Goal: Task Accomplishment & Management: Manage account settings

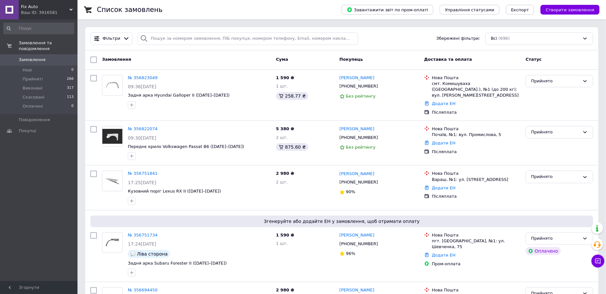
click at [73, 57] on span "0" at bounding box center [69, 60] width 18 height 6
click at [46, 57] on span "Замовлення" at bounding box center [39, 60] width 41 height 6
click at [30, 57] on span "Замовлення" at bounding box center [32, 60] width 27 height 6
click at [57, 49] on li "Замовлення та повідомлення Замовлення 0 Нові 0 Прийняті 266 Виконані 317 Скасов…" at bounding box center [39, 81] width 78 height 88
click at [56, 57] on span "Замовлення" at bounding box center [39, 60] width 41 height 6
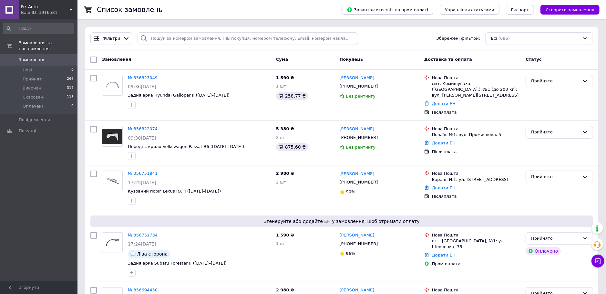
click at [63, 57] on span "0" at bounding box center [69, 60] width 18 height 6
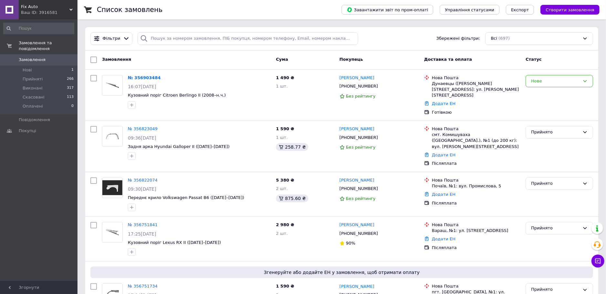
click at [145, 77] on link "№ 356903484" at bounding box center [144, 77] width 33 height 5
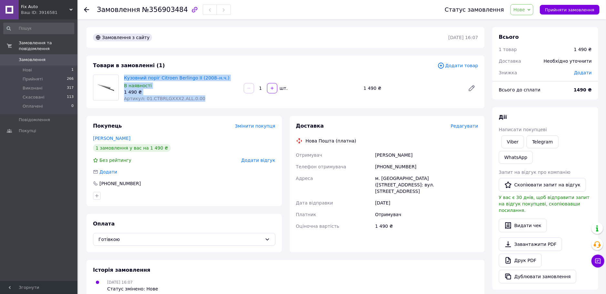
drag, startPoint x: 123, startPoint y: 78, endPoint x: 199, endPoint y: 97, distance: 77.9
click at [199, 97] on div "Кузовний поріг Citroen Berlingo II (2008–н.ч.) В наявності 1 490 ₴ Артикул: 01.…" at bounding box center [181, 88] width 120 height 30
copy div "Кузовний поріг Citroen Berlingo II (2008–н.ч.) В наявності 1 490 ₴ Артикул: 01.…"
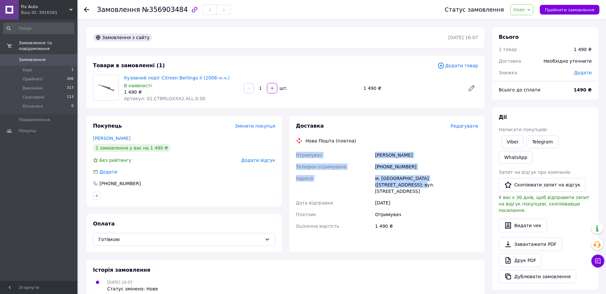
drag, startPoint x: 297, startPoint y: 156, endPoint x: 481, endPoint y: 182, distance: 186.6
click at [481, 182] on div "Доставка Редагувати Нова Пошта (платна) Отримувач Павло Радченко Телефон отриму…" at bounding box center [387, 184] width 195 height 136
click at [331, 181] on div "Адреса" at bounding box center [334, 184] width 79 height 25
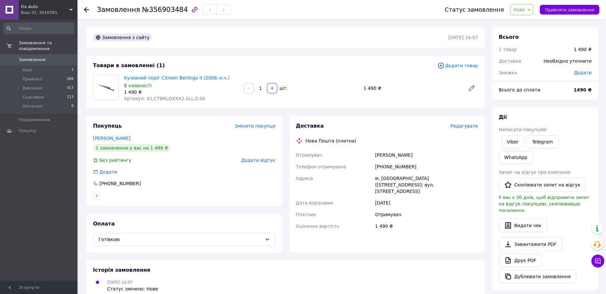
drag, startPoint x: 297, startPoint y: 156, endPoint x: 472, endPoint y: 183, distance: 177.2
click at [471, 183] on div "Отримувач Павло Радченко Телефон отримувача +380976670030 Адреса м. Дунаївці (Х…" at bounding box center [387, 190] width 185 height 83
copy div "Отримувач Павло Радченко Телефон отримувача +380976670030 Адреса м. Дунаївці (Х…"
click at [63, 57] on span "0" at bounding box center [69, 60] width 18 height 6
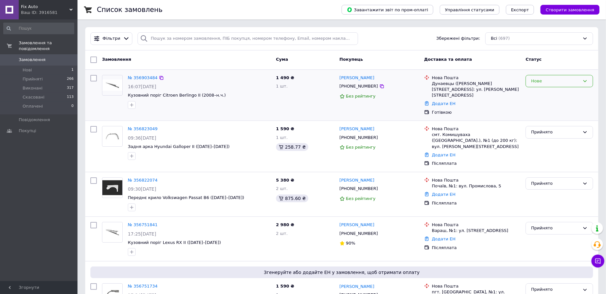
click at [547, 79] on div "Нове" at bounding box center [555, 81] width 49 height 7
click at [547, 93] on li "Прийнято" at bounding box center [559, 95] width 67 height 12
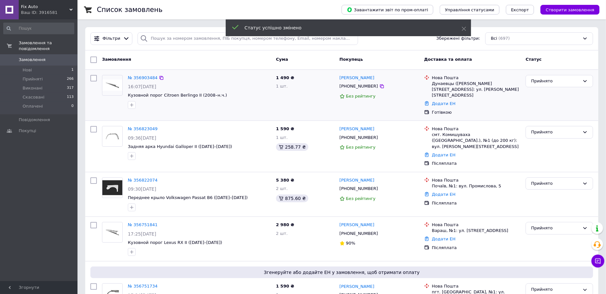
click at [49, 57] on span "Замовлення" at bounding box center [39, 60] width 41 height 6
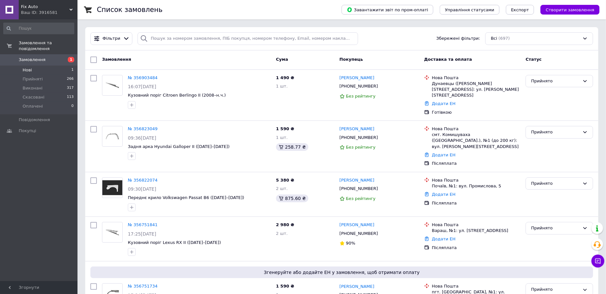
click at [42, 66] on li "Нові 1" at bounding box center [39, 70] width 78 height 9
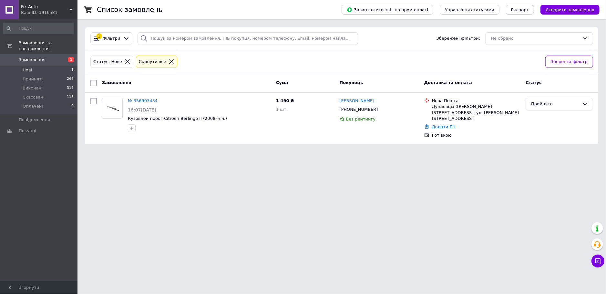
click at [46, 57] on span "Замовлення" at bounding box center [39, 60] width 41 height 6
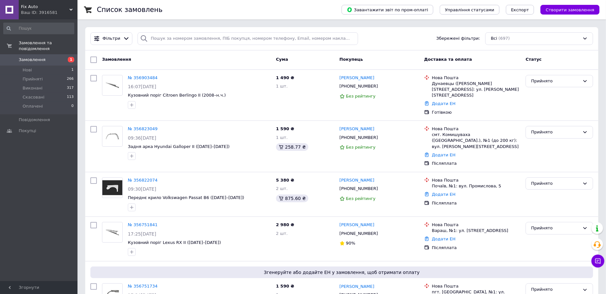
click at [46, 57] on span "Замовлення" at bounding box center [39, 60] width 41 height 6
click at [61, 57] on span "1" at bounding box center [69, 60] width 18 height 6
click at [35, 54] on link "Замовлення 1" at bounding box center [39, 59] width 78 height 11
click at [50, 57] on span "Замовлення" at bounding box center [39, 60] width 41 height 6
click at [35, 57] on span "Замовлення" at bounding box center [32, 60] width 27 height 6
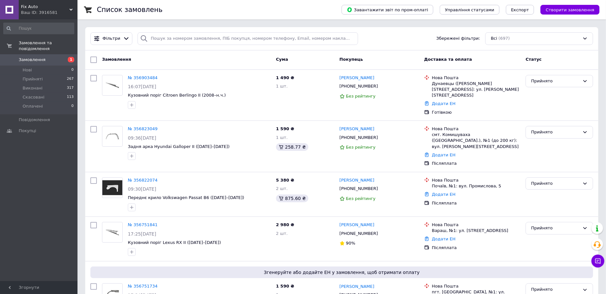
click at [39, 57] on span "Замовлення" at bounding box center [32, 60] width 27 height 6
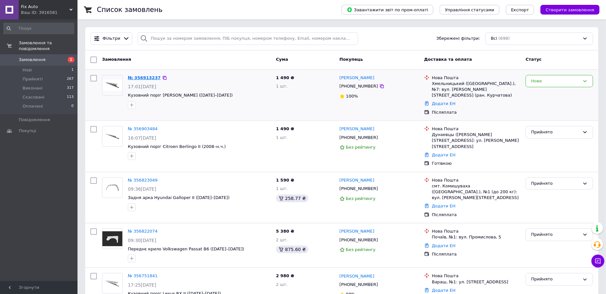
click at [139, 77] on link "№ 356913237" at bounding box center [144, 77] width 33 height 5
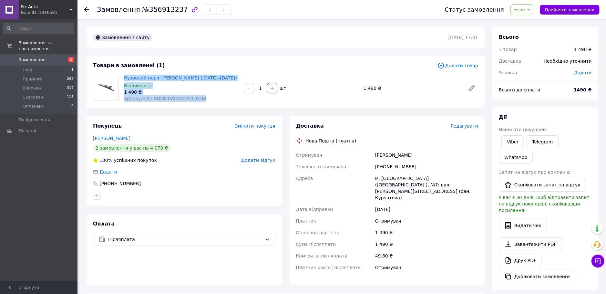
drag, startPoint x: 123, startPoint y: 78, endPoint x: 292, endPoint y: 88, distance: 169.8
click at [193, 100] on div "Кузовний поріг [PERSON_NAME] ([DATE]–[DATE]) В наявності 1 490 ₴ Артикул: 01.SD…" at bounding box center [181, 88] width 120 height 30
copy div "Кузовний поріг [PERSON_NAME] ([DATE]–[DATE]) В наявності 1 490 ₴ Артикул: 01.SD…"
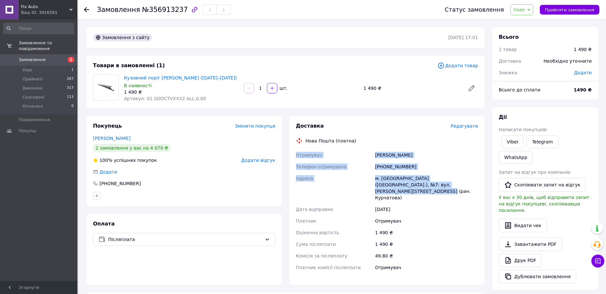
drag, startPoint x: 295, startPoint y: 156, endPoint x: 461, endPoint y: 186, distance: 168.3
click at [461, 186] on div "Отримувач [PERSON_NAME] Телефон отримувача [PHONE_NUMBER] [GEOGRAPHIC_DATA] м. …" at bounding box center [387, 211] width 185 height 124
copy div "Отримувач [PERSON_NAME] Телефон отримувача [PHONE_NUMBER] [GEOGRAPHIC_DATA] м. …"
click at [328, 183] on div "Адреса" at bounding box center [334, 187] width 79 height 31
drag, startPoint x: 297, startPoint y: 156, endPoint x: 464, endPoint y: 190, distance: 170.1
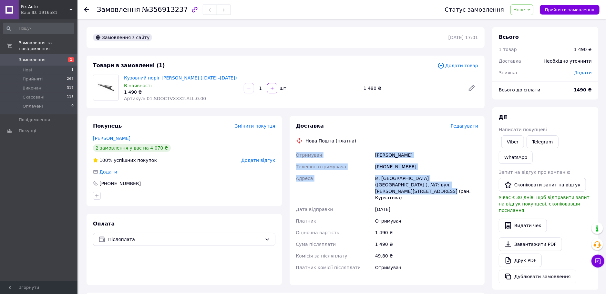
click at [464, 190] on div "Отримувач [PERSON_NAME] Телефон отримувача [PHONE_NUMBER] [GEOGRAPHIC_DATA] м. …" at bounding box center [387, 211] width 185 height 124
copy div "Отримувач [PERSON_NAME] Телефон отримувача [PHONE_NUMBER] [GEOGRAPHIC_DATA] м. …"
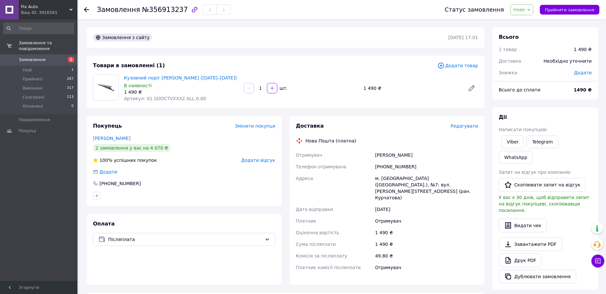
click at [516, 16] on div "Статус замовлення Нове Прийнято Виконано Скасовано Оплачено Прийняти замовлення" at bounding box center [516, 9] width 168 height 19
click at [525, 11] on span "Нове" at bounding box center [520, 9] width 12 height 5
click at [526, 23] on li "Прийнято" at bounding box center [526, 23] width 30 height 10
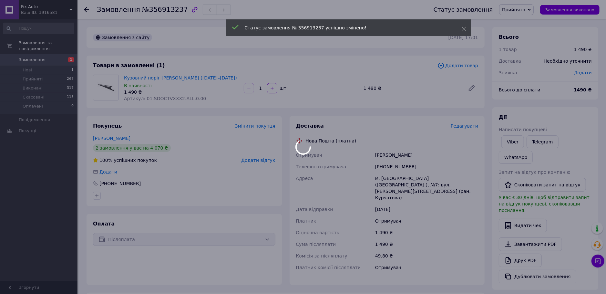
click at [58, 55] on div at bounding box center [303, 147] width 606 height 294
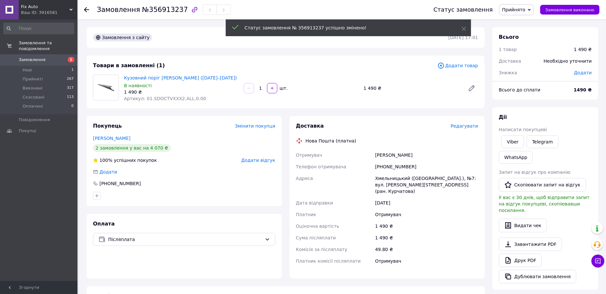
click at [54, 57] on span "Замовлення" at bounding box center [39, 60] width 41 height 6
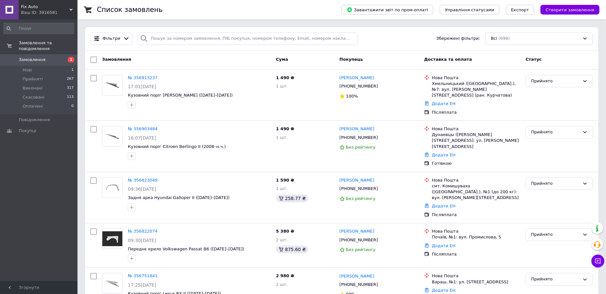
click at [47, 57] on span "Замовлення" at bounding box center [39, 60] width 41 height 6
click at [52, 57] on span "Замовлення" at bounding box center [39, 60] width 41 height 6
click at [66, 54] on link "Замовлення 1" at bounding box center [39, 59] width 78 height 11
click at [158, 40] on input "search" at bounding box center [248, 38] width 221 height 13
type input "с"
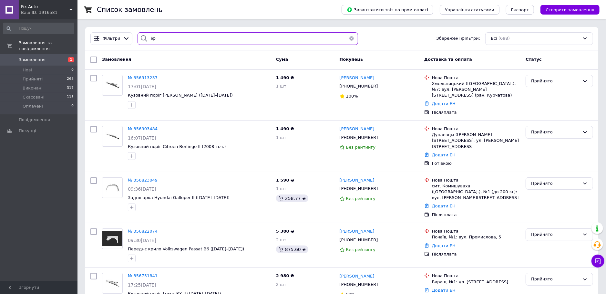
type input "і"
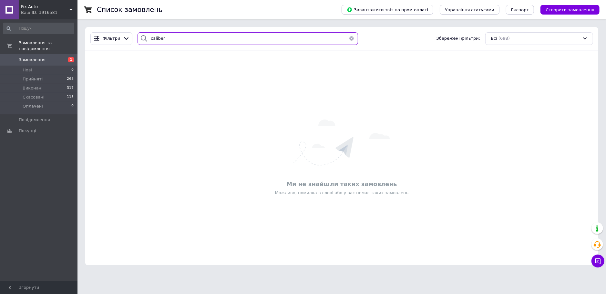
click at [138, 40] on input "caliber" at bounding box center [248, 38] width 221 height 13
type input "Kaliber"
click at [57, 57] on span "Замовлення" at bounding box center [39, 60] width 41 height 6
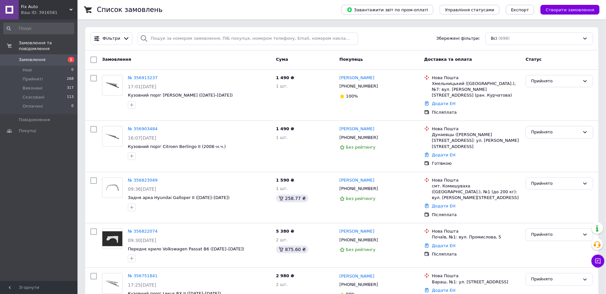
click at [57, 57] on link "Замовлення 1" at bounding box center [39, 59] width 78 height 11
click at [48, 57] on span "Замовлення" at bounding box center [39, 60] width 41 height 6
click at [40, 57] on span "Замовлення" at bounding box center [32, 60] width 27 height 6
click at [53, 57] on span "Замовлення" at bounding box center [39, 60] width 41 height 6
click at [39, 57] on span "Замовлення" at bounding box center [32, 60] width 27 height 6
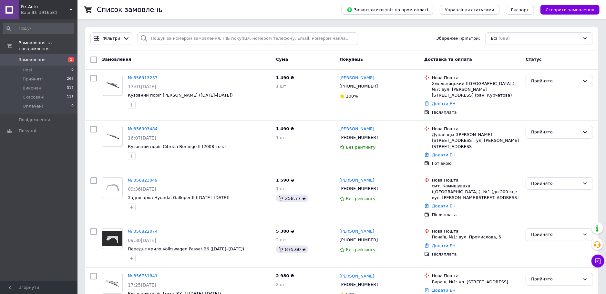
click at [39, 57] on span "Замовлення" at bounding box center [32, 60] width 27 height 6
click at [43, 57] on span "Замовлення" at bounding box center [39, 60] width 41 height 6
click at [62, 54] on link "Замовлення 1" at bounding box center [39, 59] width 78 height 11
click at [40, 57] on span "Замовлення" at bounding box center [32, 60] width 27 height 6
